Goal: Task Accomplishment & Management: Manage account settings

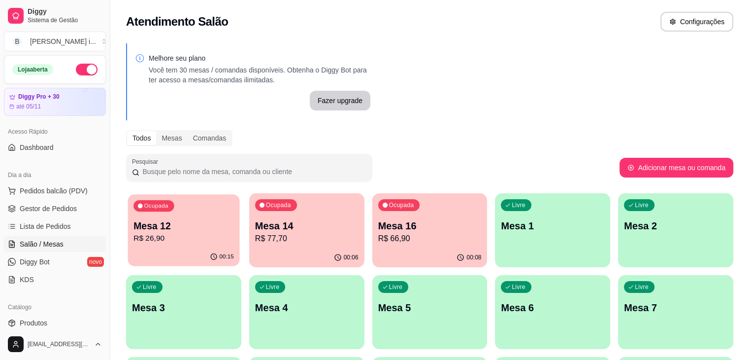
click at [159, 236] on p "R$ 26,90" at bounding box center [184, 238] width 101 height 11
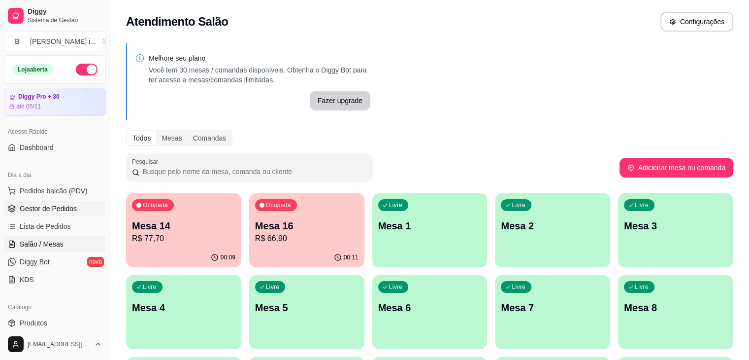
click at [70, 204] on span "Gestor de Pedidos" at bounding box center [48, 208] width 57 height 10
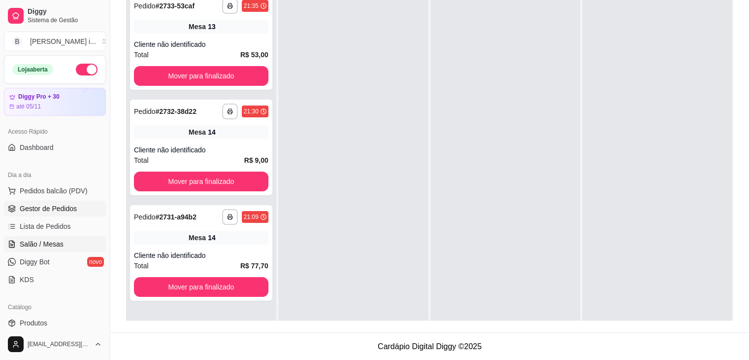
click at [23, 244] on span "Salão / Mesas" at bounding box center [42, 244] width 44 height 10
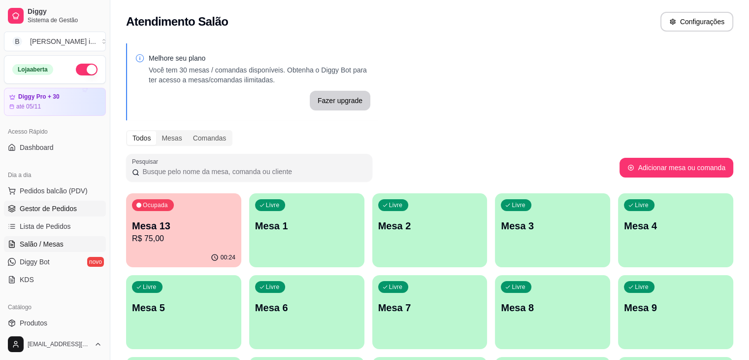
click at [39, 203] on span "Gestor de Pedidos" at bounding box center [48, 208] width 57 height 10
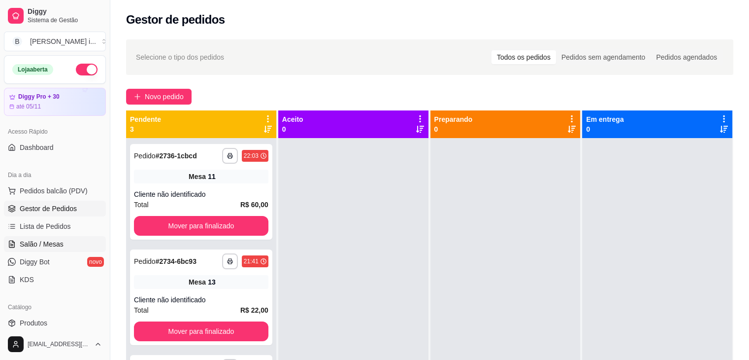
click at [48, 242] on span "Salão / Mesas" at bounding box center [42, 244] width 44 height 10
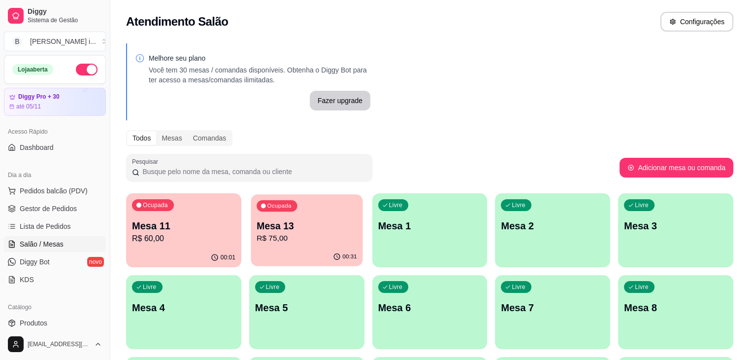
click at [273, 229] on p "Mesa 13" at bounding box center [307, 225] width 101 height 13
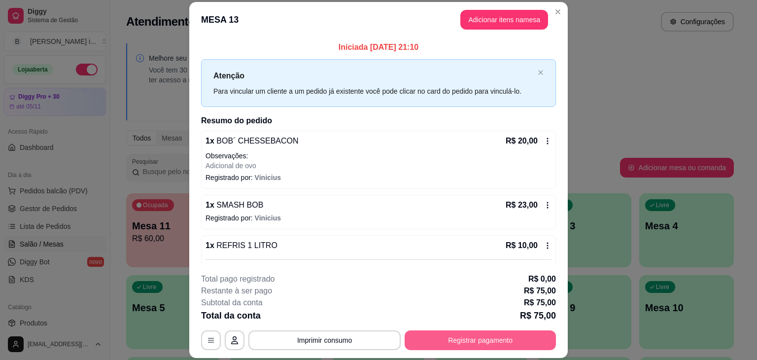
click at [466, 329] on div "**********" at bounding box center [378, 311] width 355 height 77
click at [467, 332] on button "Registrar pagamento" at bounding box center [479, 340] width 151 height 20
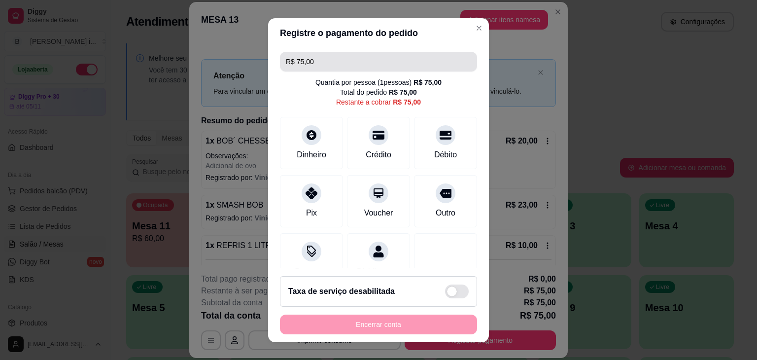
click at [329, 66] on input "R$ 75,00" at bounding box center [378, 62] width 185 height 20
click at [337, 145] on div "Dinheiro Crédito Débito" at bounding box center [378, 143] width 197 height 52
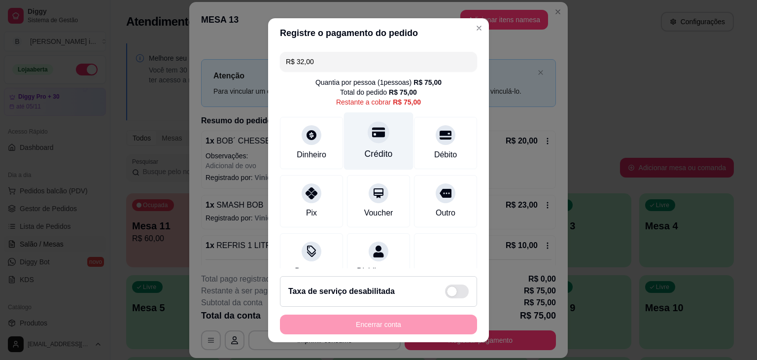
click at [376, 135] on div at bounding box center [379, 132] width 22 height 22
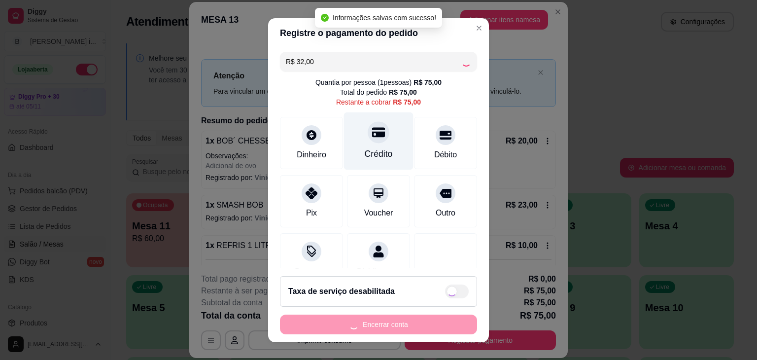
type input "R$ 43,00"
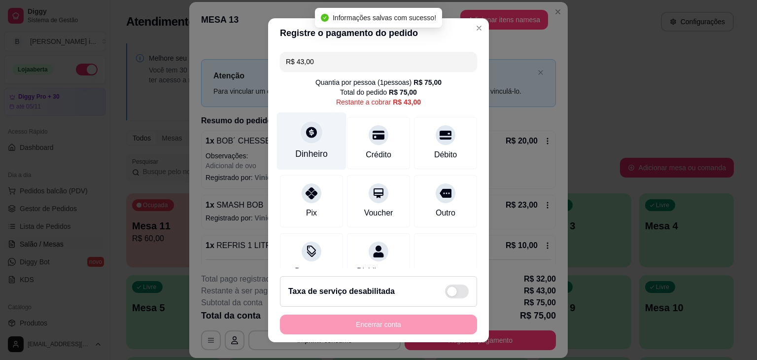
click at [307, 145] on div "Dinheiro" at bounding box center [311, 141] width 69 height 58
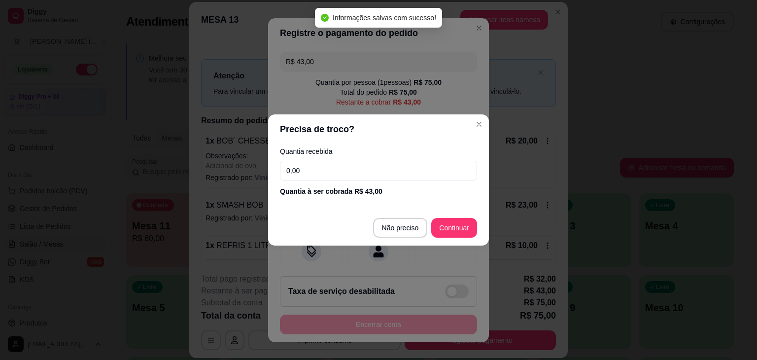
click at [325, 170] on input "0,00" at bounding box center [378, 171] width 197 height 20
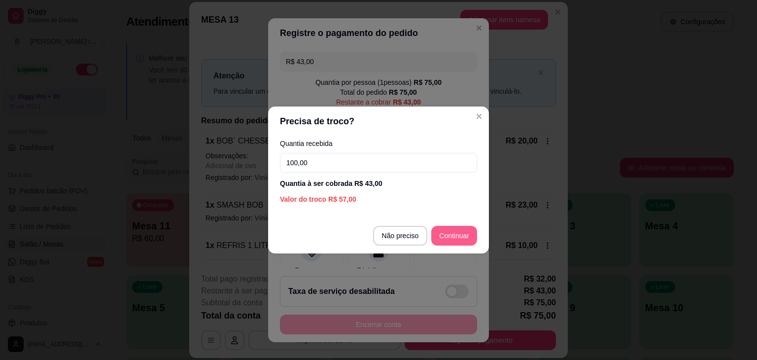
type input "100,00"
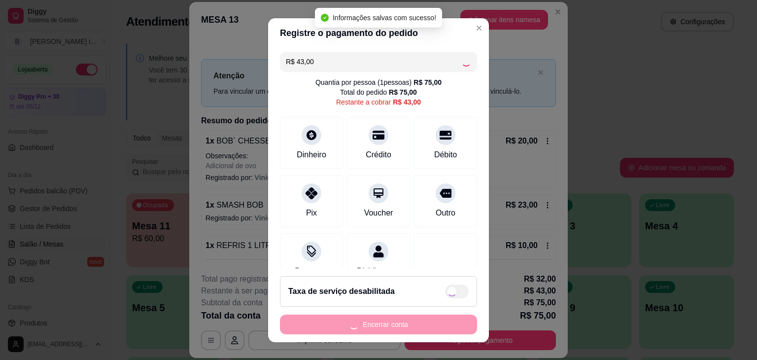
type input "R$ 0,00"
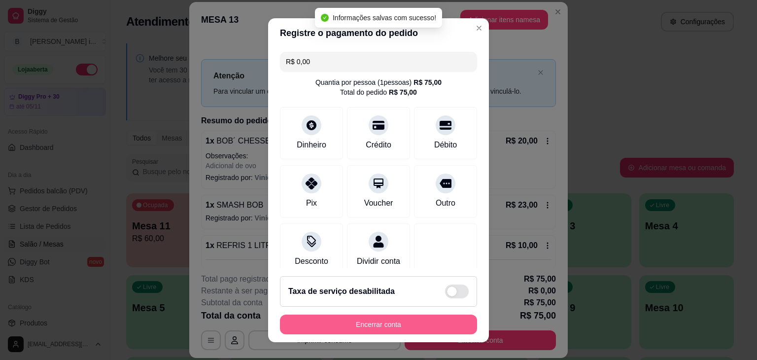
click at [377, 324] on button "Encerrar conta" at bounding box center [378, 324] width 197 height 20
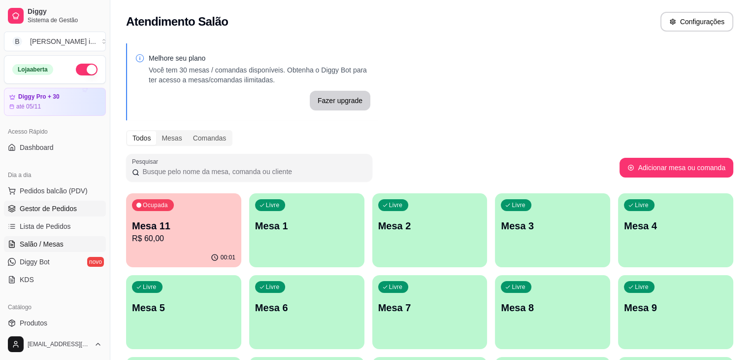
click at [49, 211] on span "Gestor de Pedidos" at bounding box center [48, 208] width 57 height 10
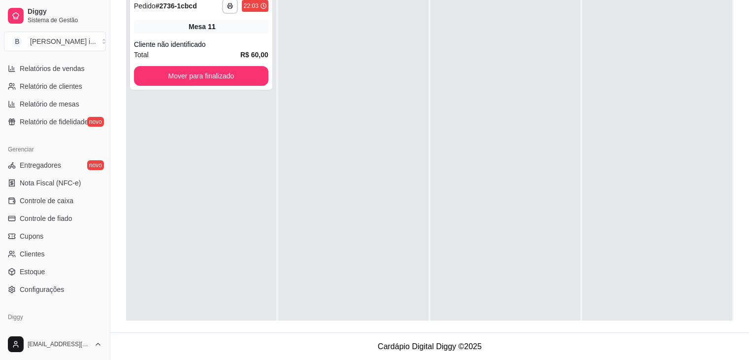
scroll to position [300, 0]
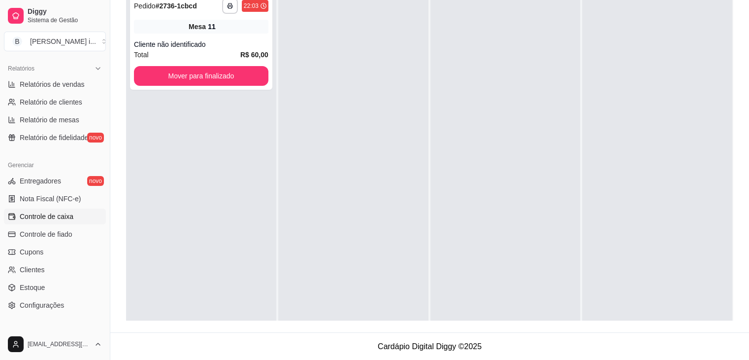
click at [55, 217] on span "Controle de caixa" at bounding box center [47, 216] width 54 height 10
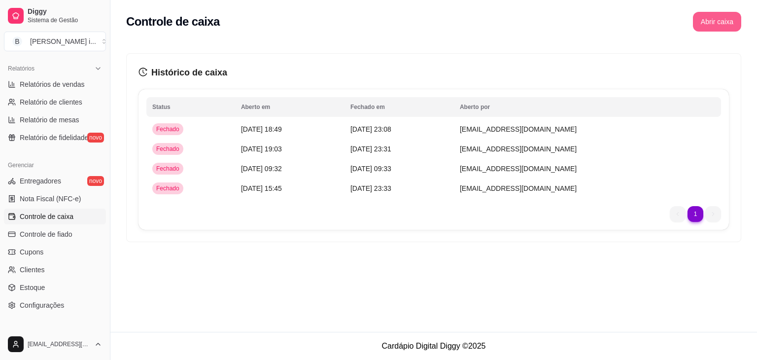
click at [714, 24] on button "Abrir caixa" at bounding box center [717, 22] width 48 height 20
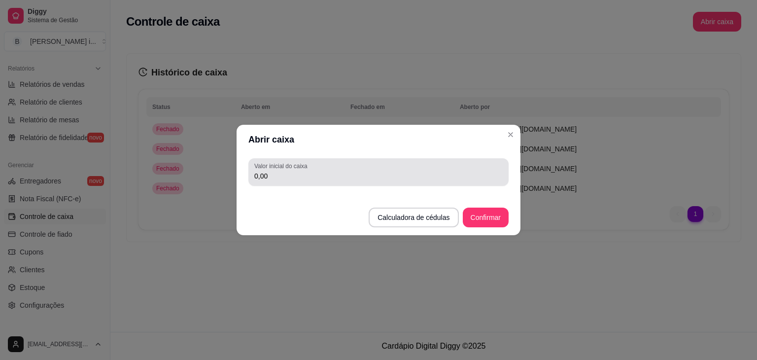
click at [367, 180] on input "0,00" at bounding box center [378, 176] width 248 height 10
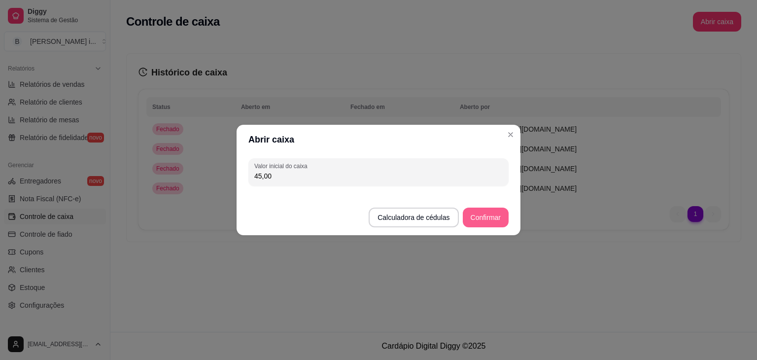
type input "45,00"
click at [478, 223] on button "Confirmar" at bounding box center [485, 217] width 45 height 19
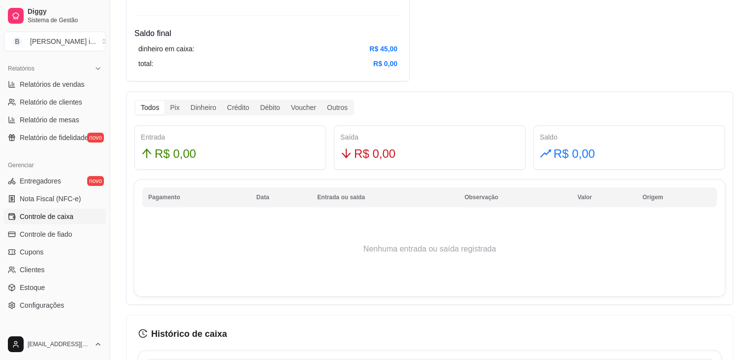
scroll to position [443, 0]
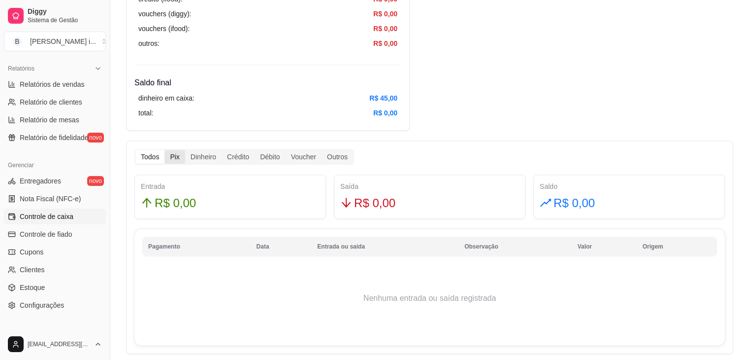
click at [170, 160] on div "Pix" at bounding box center [175, 157] width 20 height 14
click at [165, 150] on input "Pix" at bounding box center [165, 150] width 0 height 0
click at [187, 158] on div "Dinheiro" at bounding box center [203, 157] width 36 height 14
click at [185, 150] on input "Dinheiro" at bounding box center [185, 150] width 0 height 0
click at [244, 152] on div "Crédito" at bounding box center [238, 157] width 33 height 14
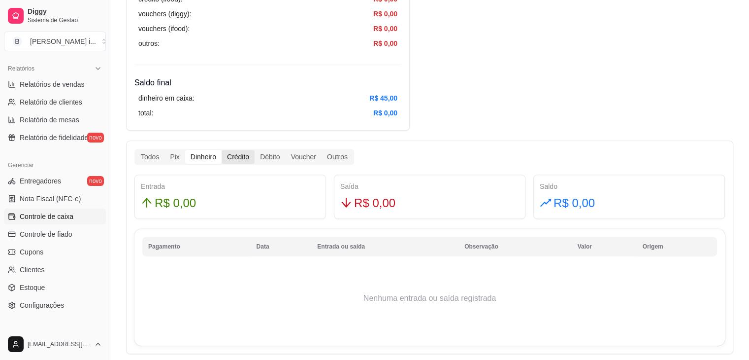
click at [222, 150] on input "Crédito" at bounding box center [222, 150] width 0 height 0
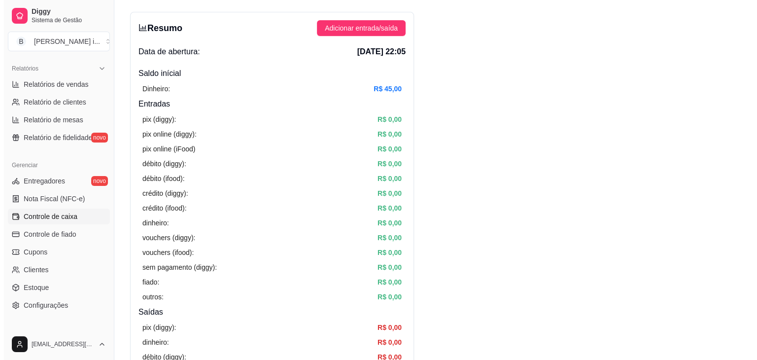
scroll to position [0, 0]
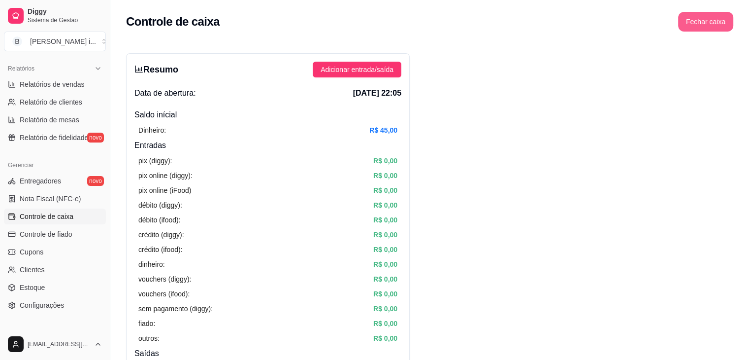
click at [717, 23] on button "Fechar caixa" at bounding box center [705, 22] width 55 height 20
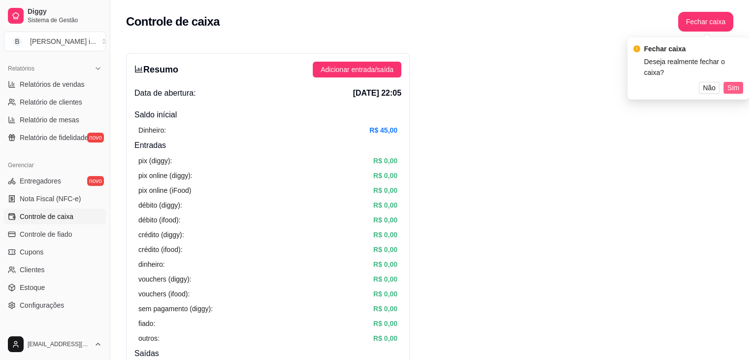
click at [729, 86] on span "Sim" at bounding box center [734, 87] width 12 height 11
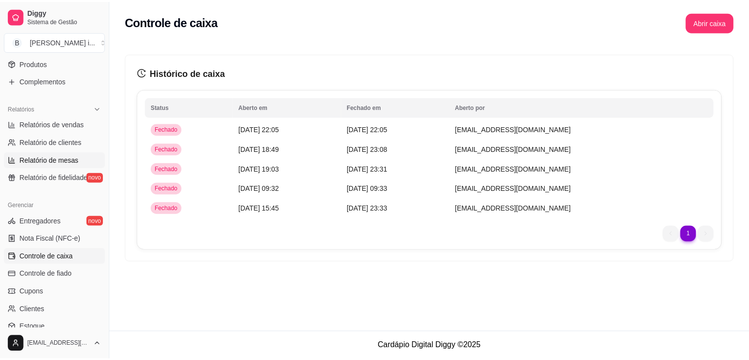
scroll to position [4, 0]
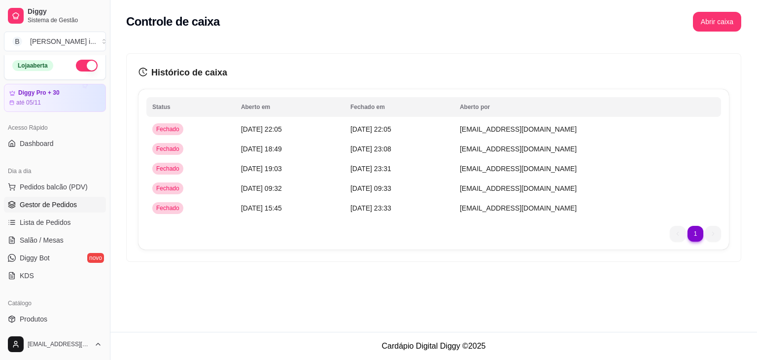
click at [57, 207] on span "Gestor de Pedidos" at bounding box center [48, 205] width 57 height 10
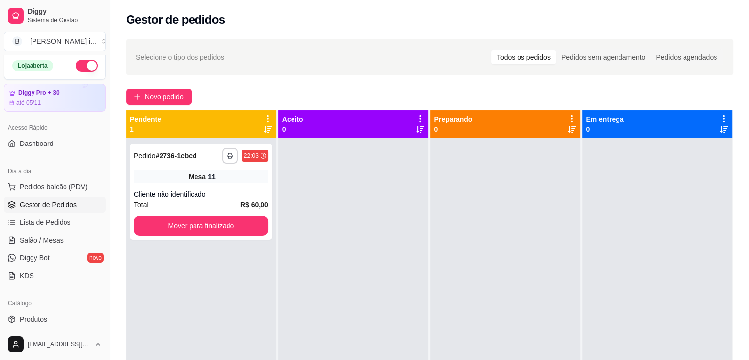
click at [81, 63] on button "button" at bounding box center [87, 66] width 22 height 12
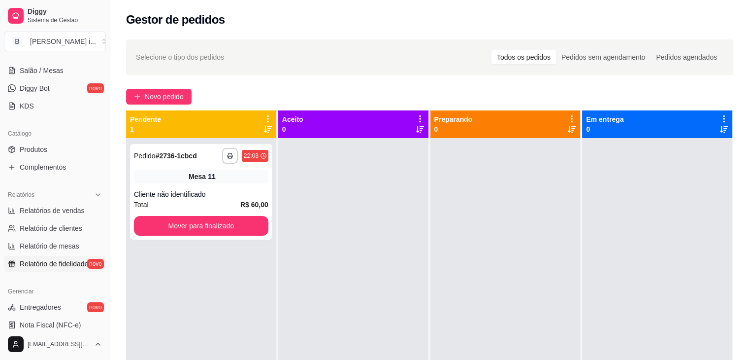
scroll to position [201, 0]
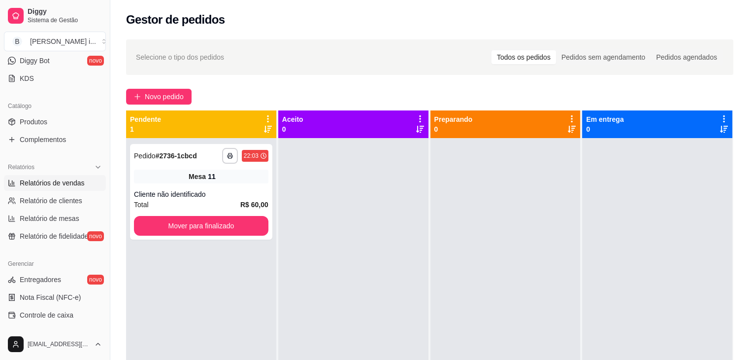
click at [53, 183] on span "Relatórios de vendas" at bounding box center [52, 183] width 65 height 10
select select "ALL"
select select "0"
